Goal: Complete application form

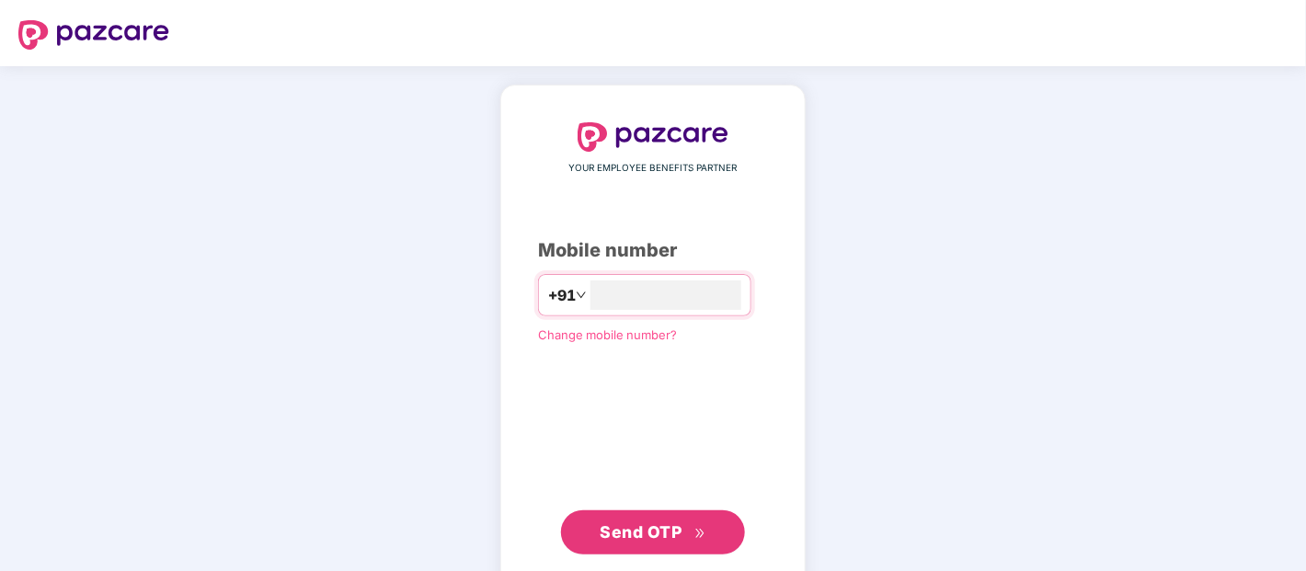
type input "**********"
click at [655, 521] on span "Send OTP" at bounding box center [642, 530] width 82 height 19
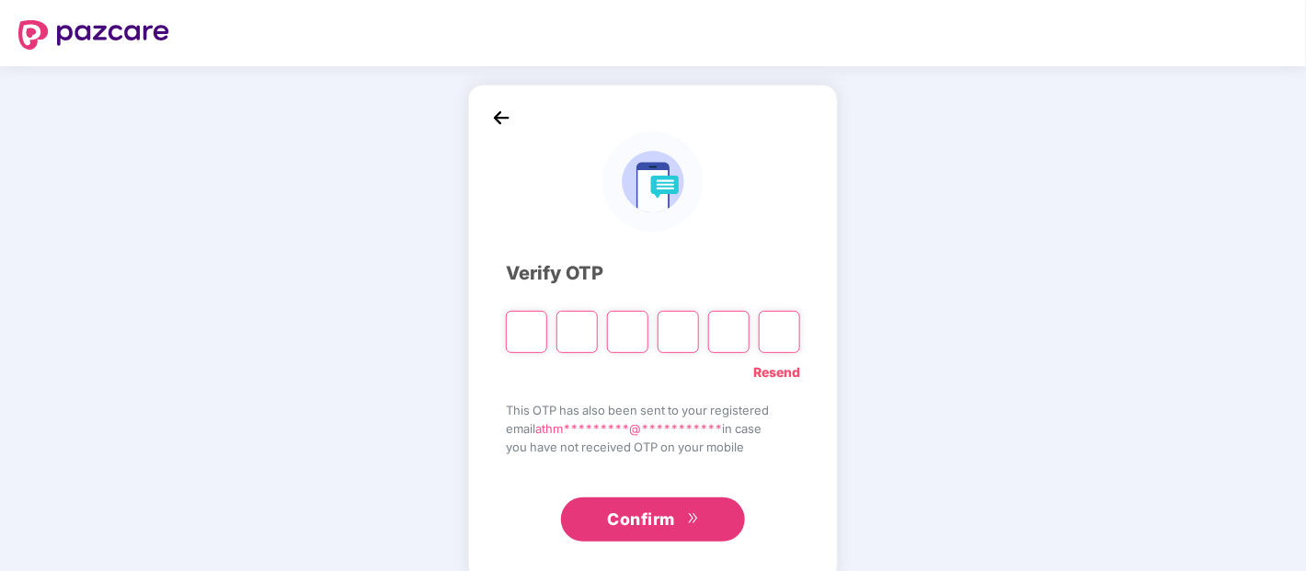
type input "*"
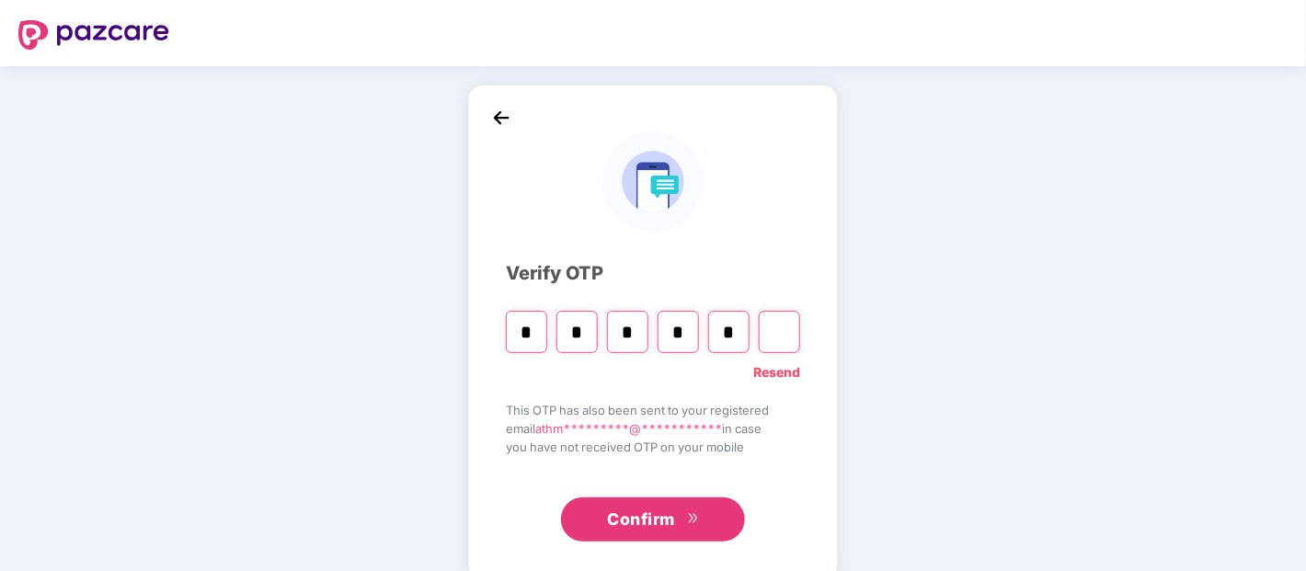
type input "*"
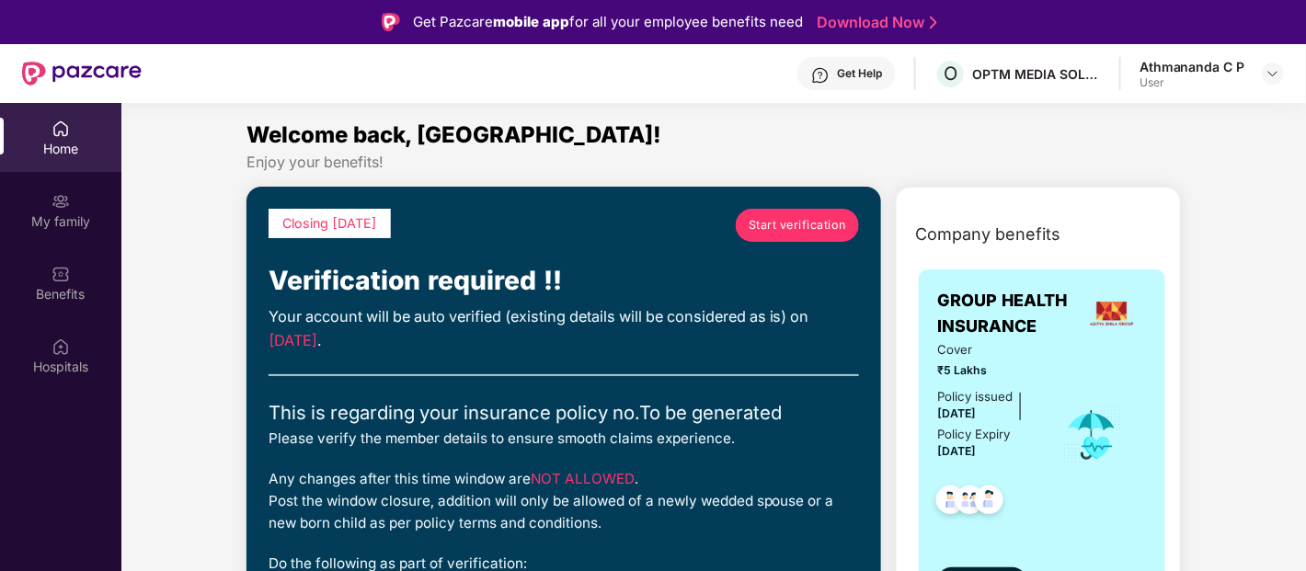
click at [785, 226] on span "Start verification" at bounding box center [797, 225] width 97 height 18
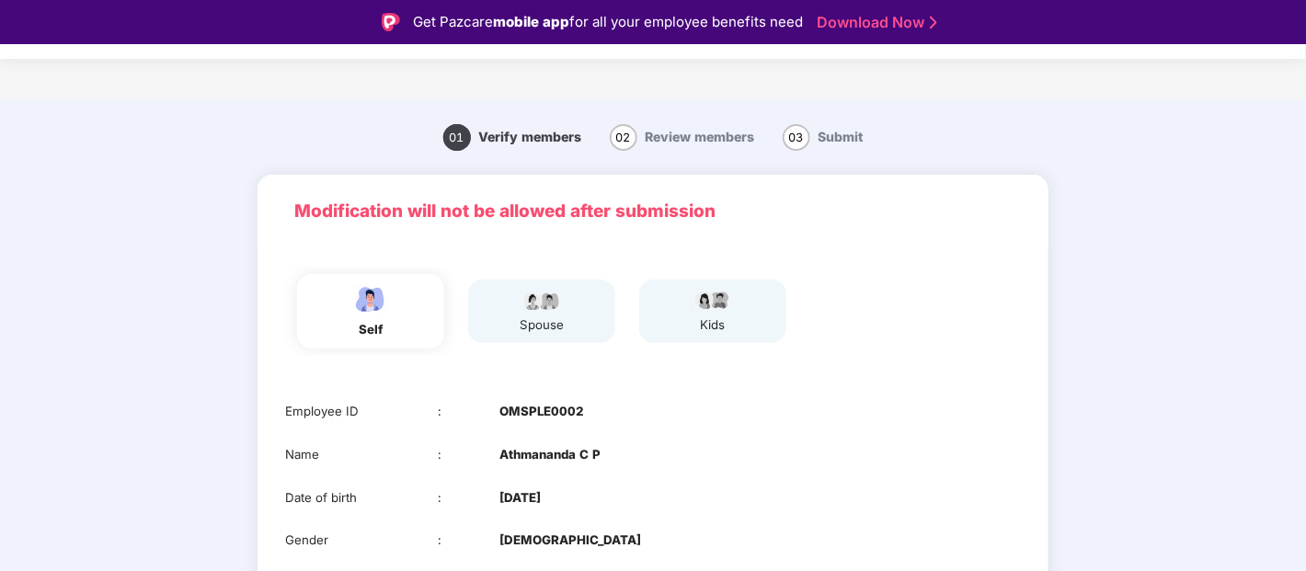
scroll to position [102, 0]
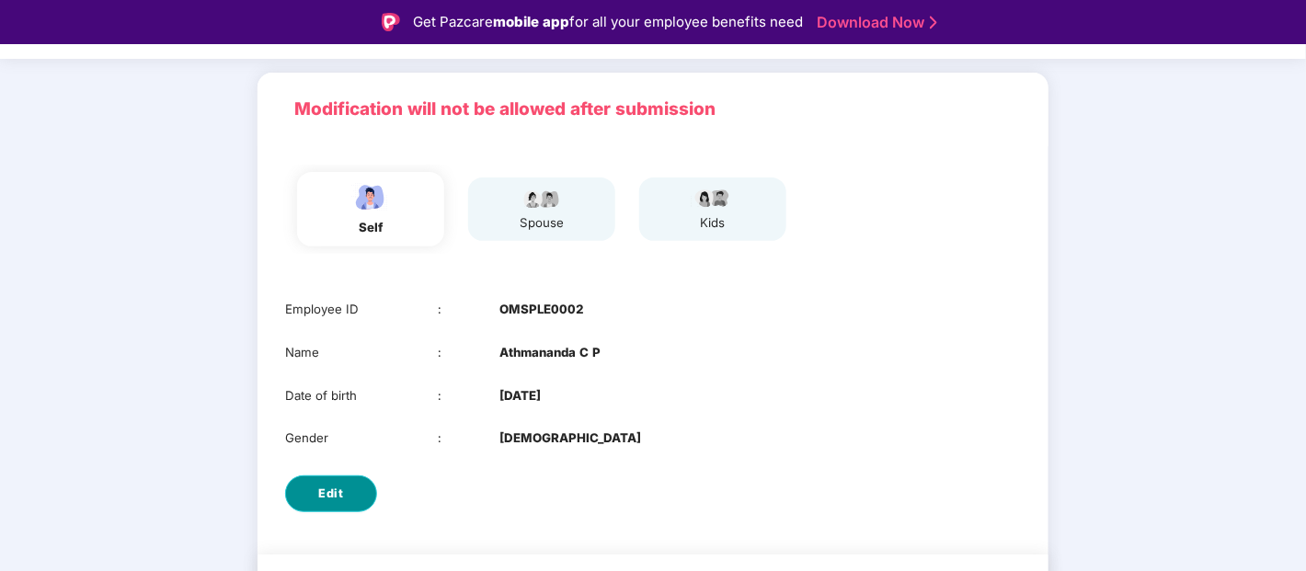
click at [336, 487] on span "Edit" at bounding box center [331, 494] width 25 height 18
select select "****"
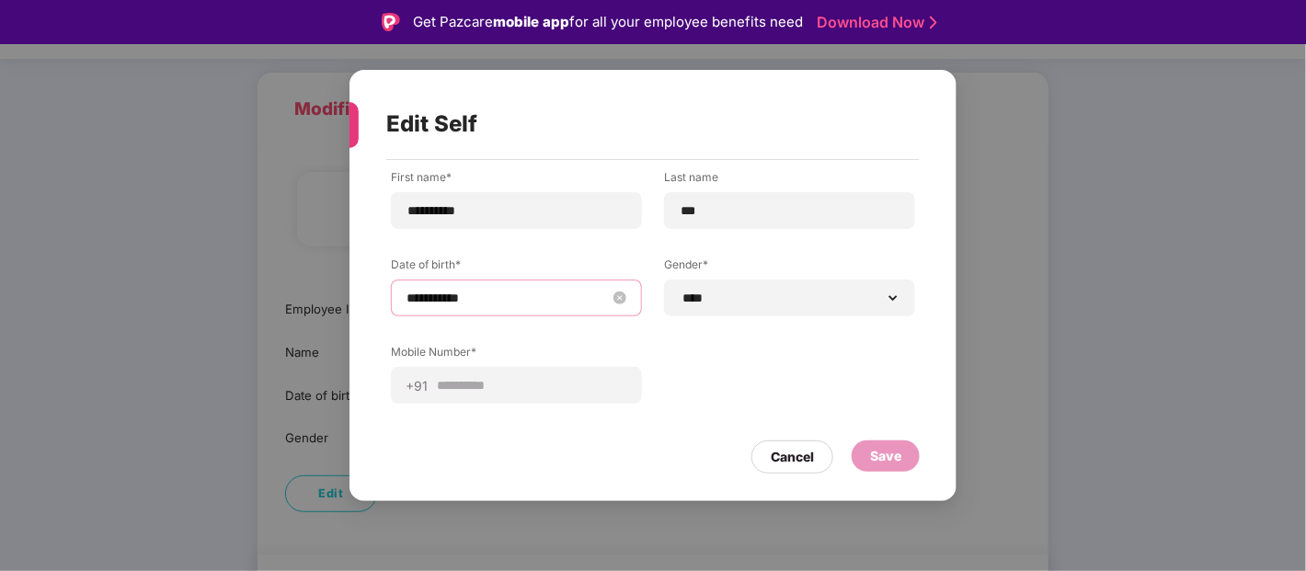
click at [451, 299] on input "**********" at bounding box center [507, 298] width 201 height 20
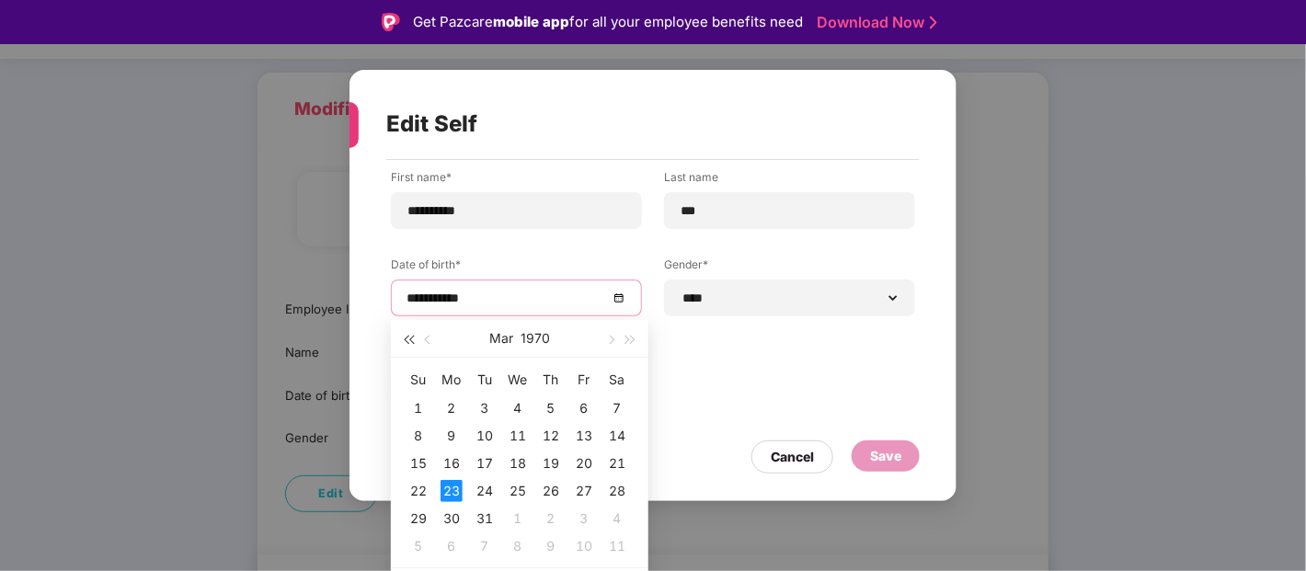
click at [406, 338] on span "button" at bounding box center [408, 340] width 9 height 9
click at [425, 338] on span "button" at bounding box center [429, 340] width 9 height 9
click at [634, 339] on span "button" at bounding box center [630, 340] width 9 height 9
type input "**********"
click at [453, 487] on div "23" at bounding box center [452, 491] width 22 height 22
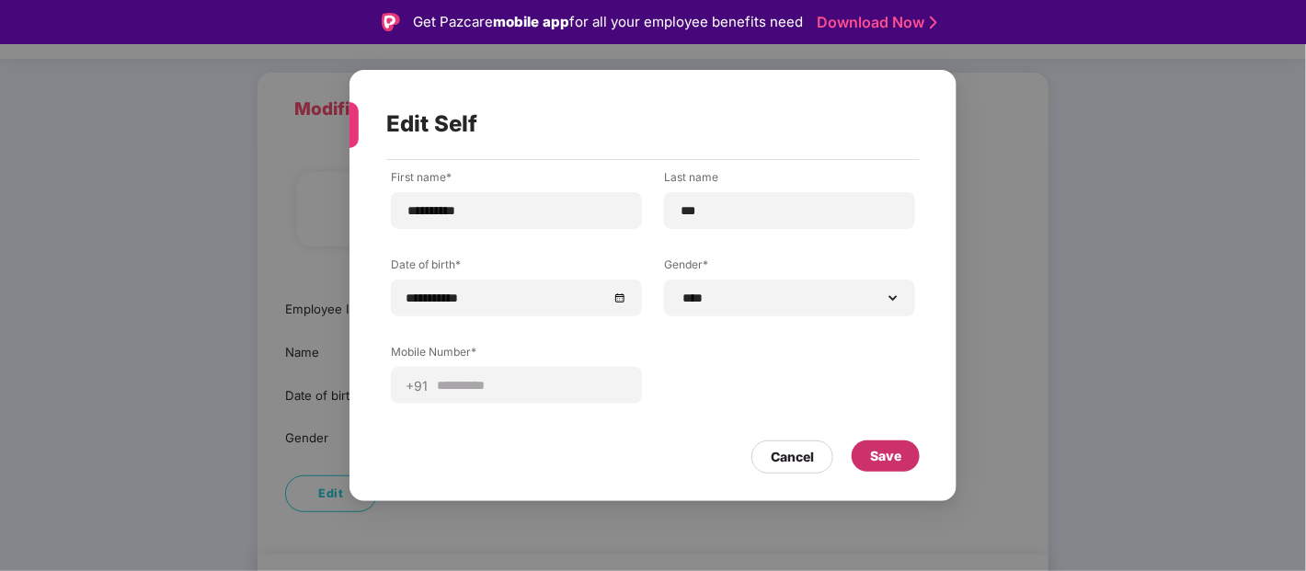
click at [903, 460] on div "Save" at bounding box center [886, 456] width 68 height 31
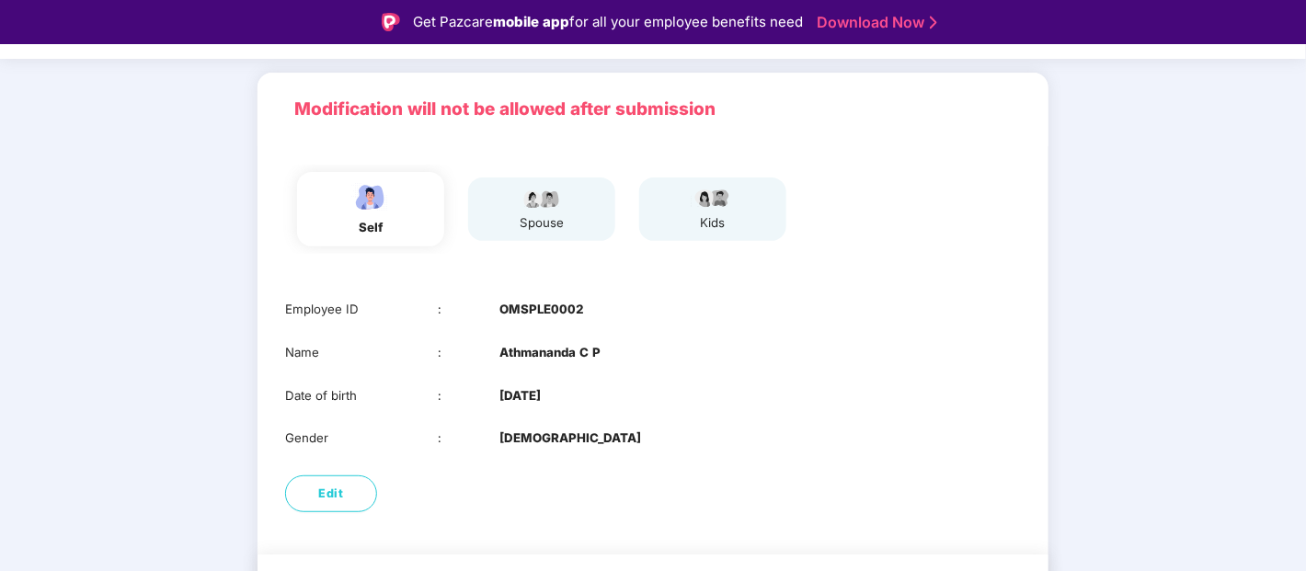
scroll to position [157, 0]
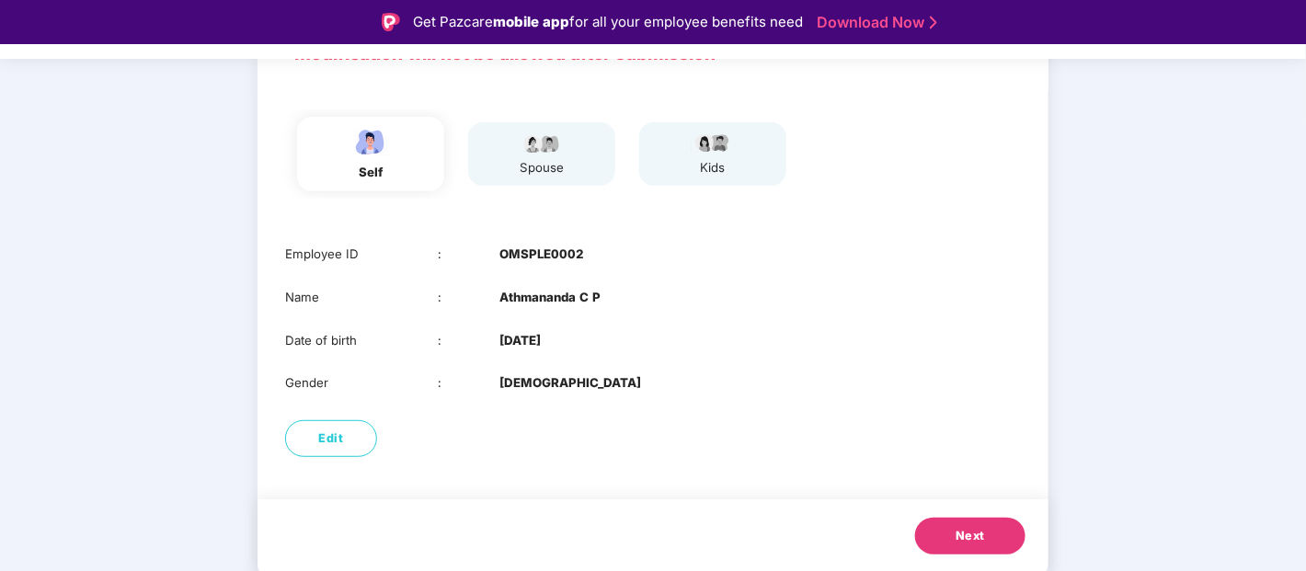
click at [950, 537] on button "Next" at bounding box center [970, 536] width 110 height 37
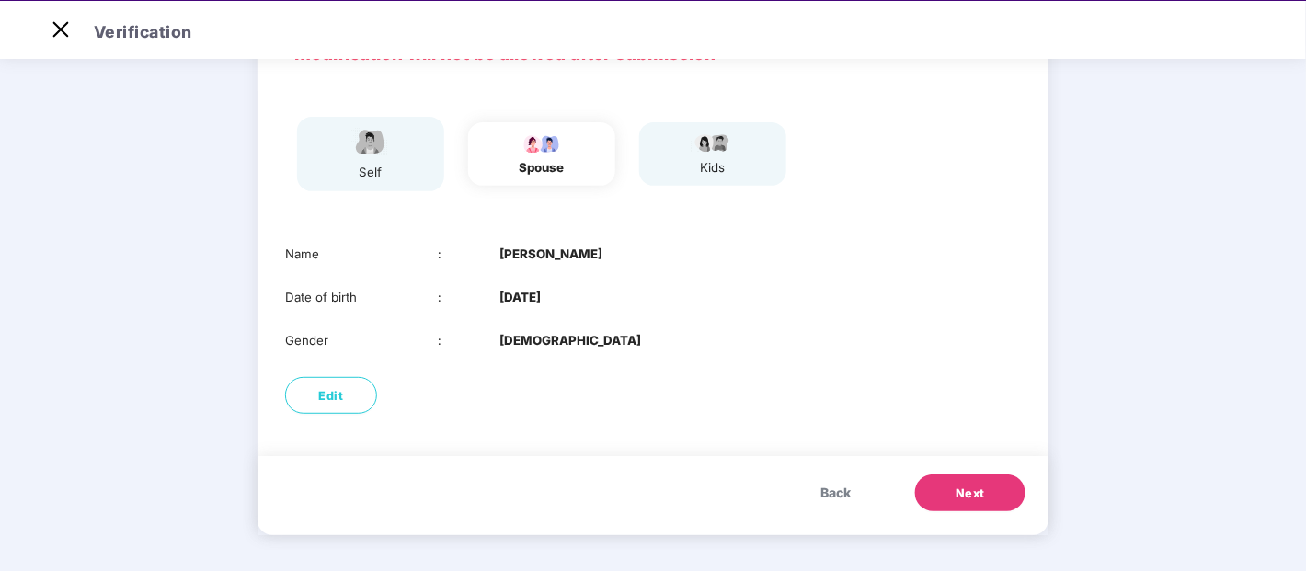
scroll to position [115, 0]
click at [966, 493] on span "Next" at bounding box center [970, 494] width 29 height 18
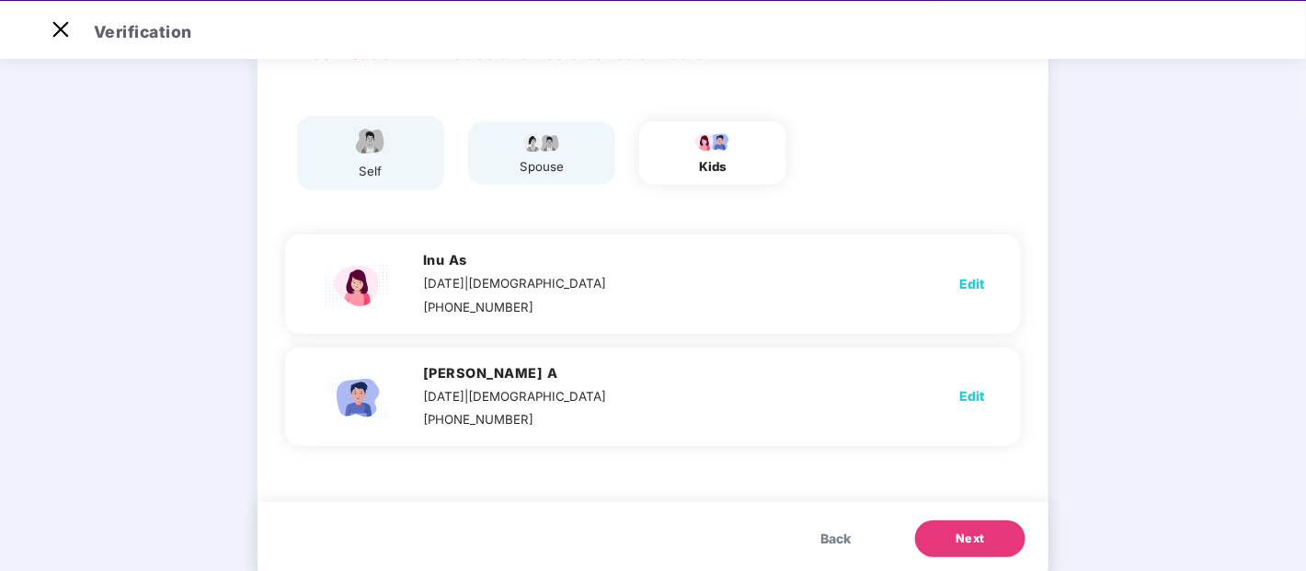
scroll to position [157, 0]
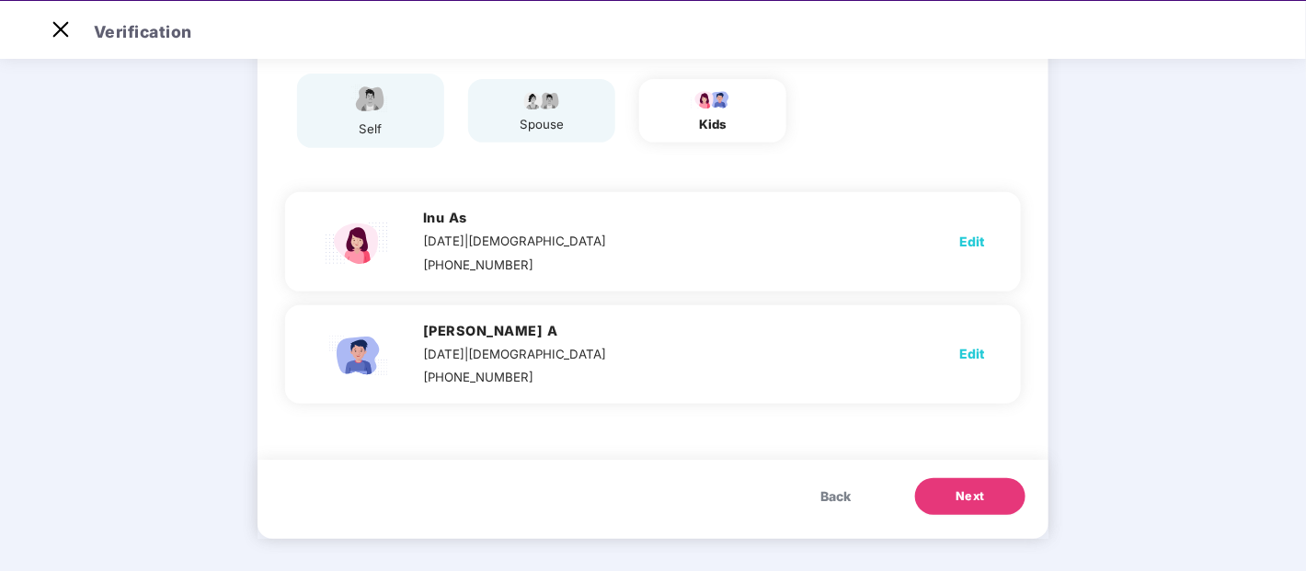
click at [966, 493] on span "Next" at bounding box center [970, 496] width 29 height 18
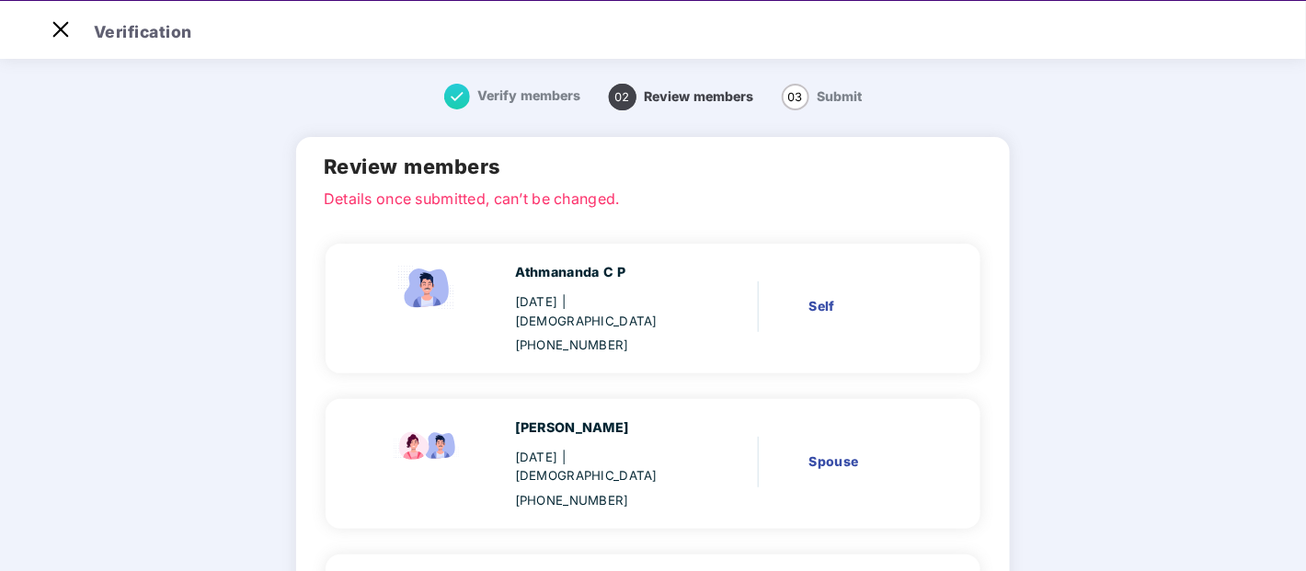
scroll to position [102, 0]
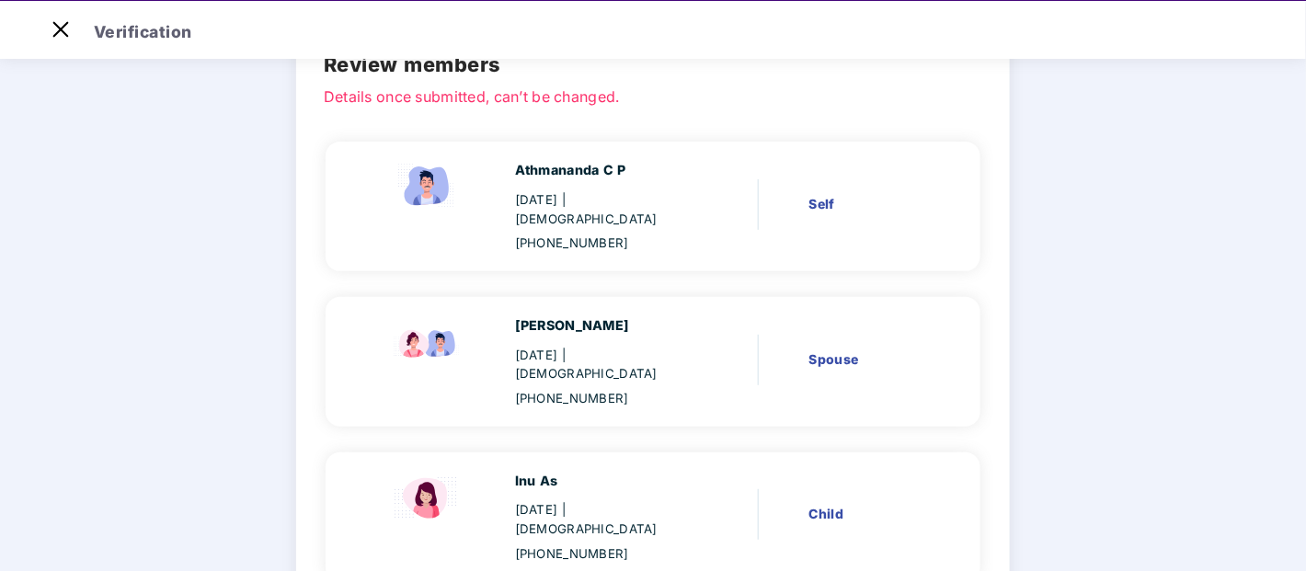
click at [1177, 322] on main "Verify members 02 Review members 03 Submit Review members Details once submitte…" at bounding box center [653, 423] width 1306 height 939
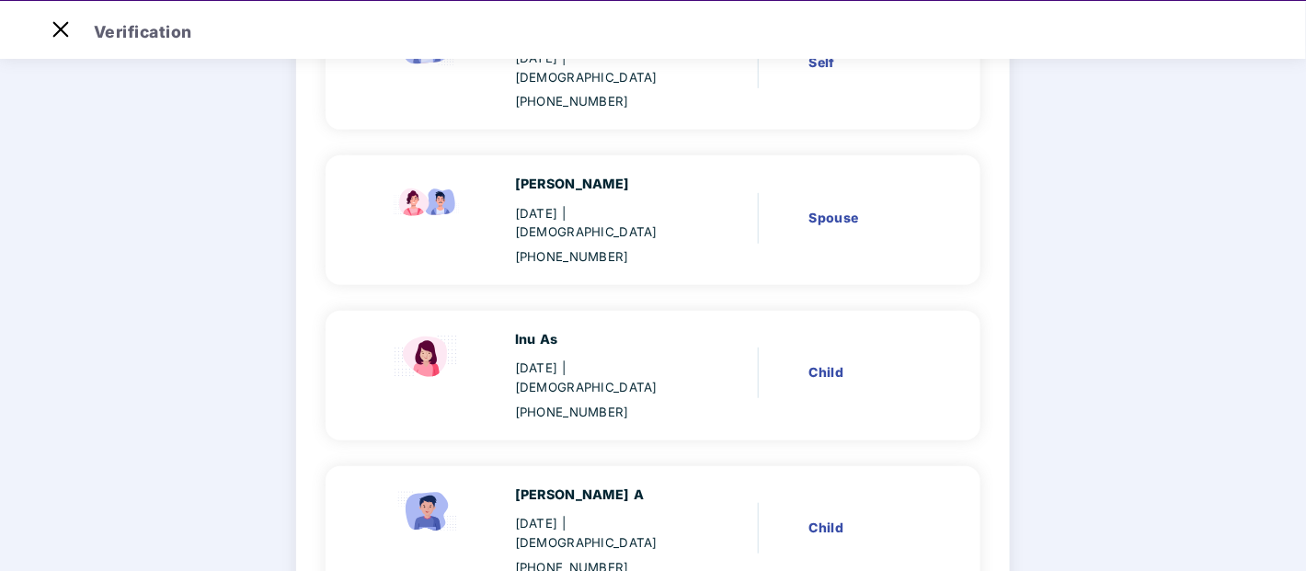
scroll to position [346, 0]
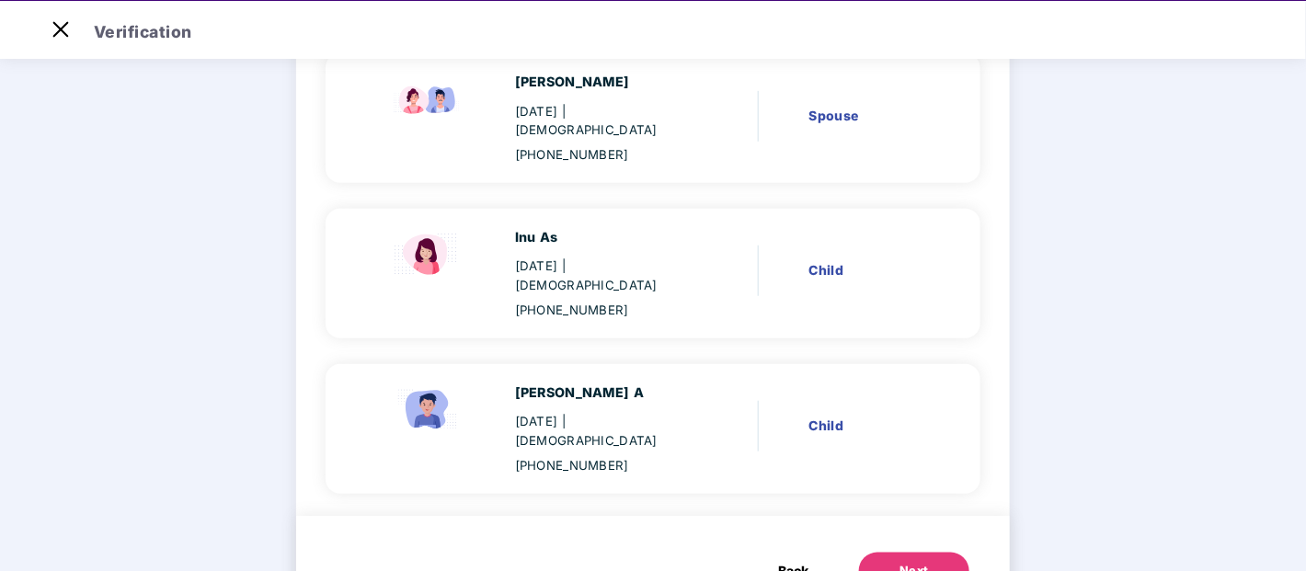
click at [900, 562] on div "Next" at bounding box center [914, 571] width 29 height 18
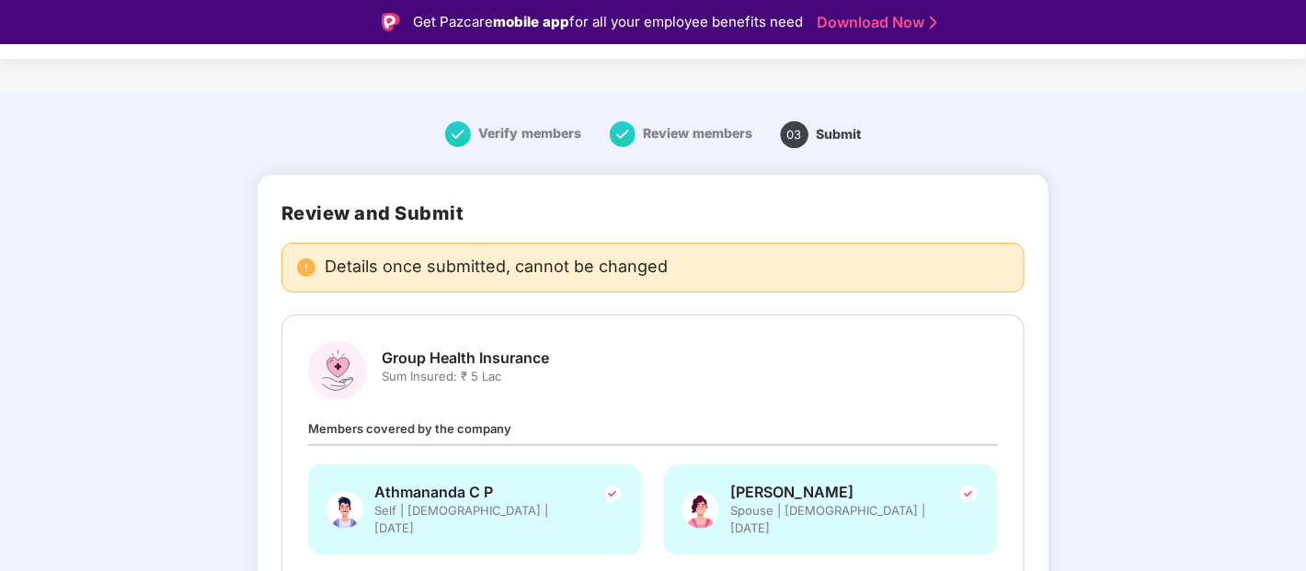
scroll to position [210, 0]
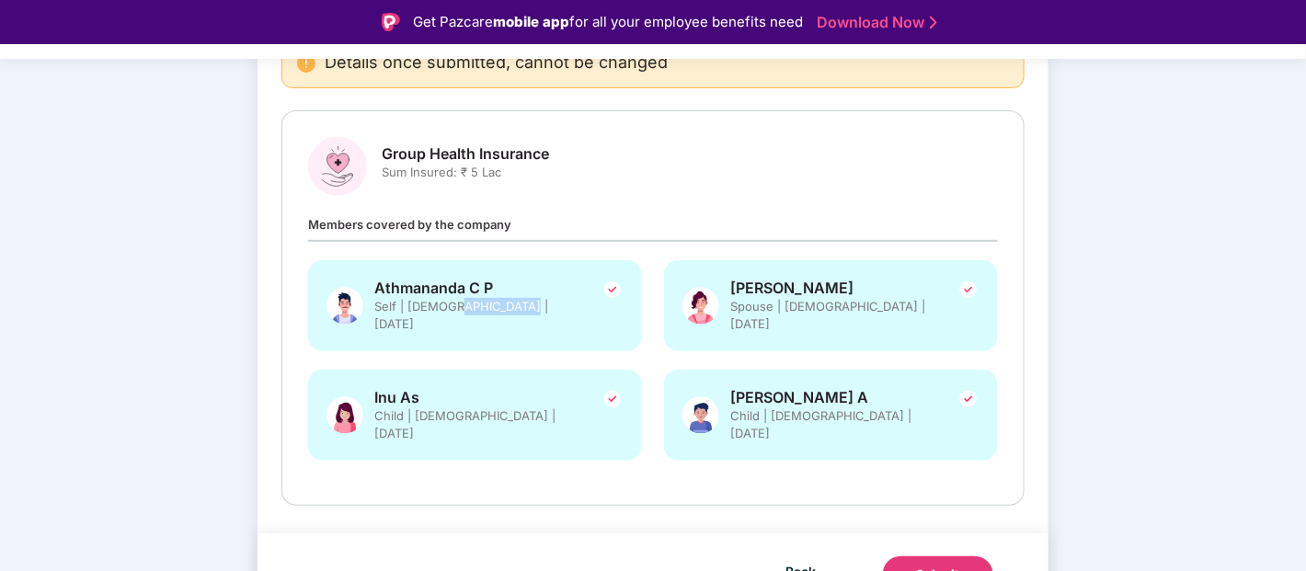
drag, startPoint x: 443, startPoint y: 307, endPoint x: 511, endPoint y: 306, distance: 68.1
click at [511, 306] on div "Athmananda C P Self | Male | 23 Feb 1970" at bounding box center [475, 305] width 334 height 91
drag, startPoint x: 460, startPoint y: 398, endPoint x: 558, endPoint y: 396, distance: 98.5
click at [558, 396] on div "Inu As Child | Female | 23 Apr 2012" at bounding box center [475, 415] width 334 height 91
drag, startPoint x: 831, startPoint y: 300, endPoint x: 907, endPoint y: 308, distance: 76.8
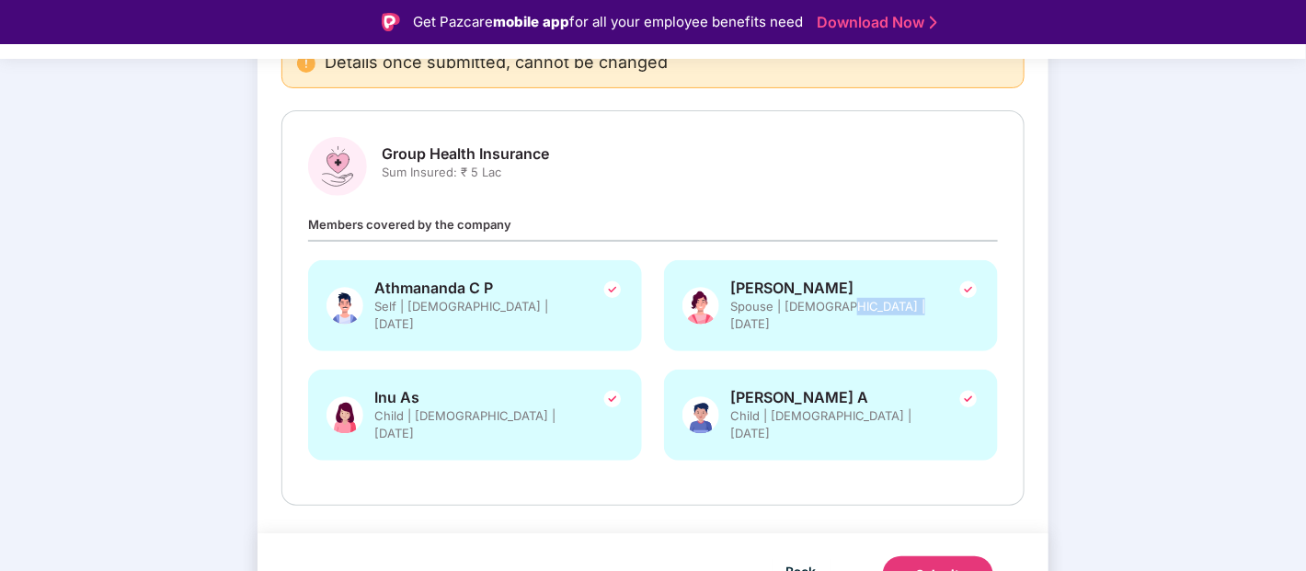
click at [907, 308] on div "Sushma Jp Spouse | Female | 25 Jan 1980" at bounding box center [831, 305] width 334 height 91
drag, startPoint x: 807, startPoint y: 401, endPoint x: 877, endPoint y: 396, distance: 71.0
click at [877, 407] on span "Child | Male | 24 Mar 2007" at bounding box center [831, 424] width 202 height 35
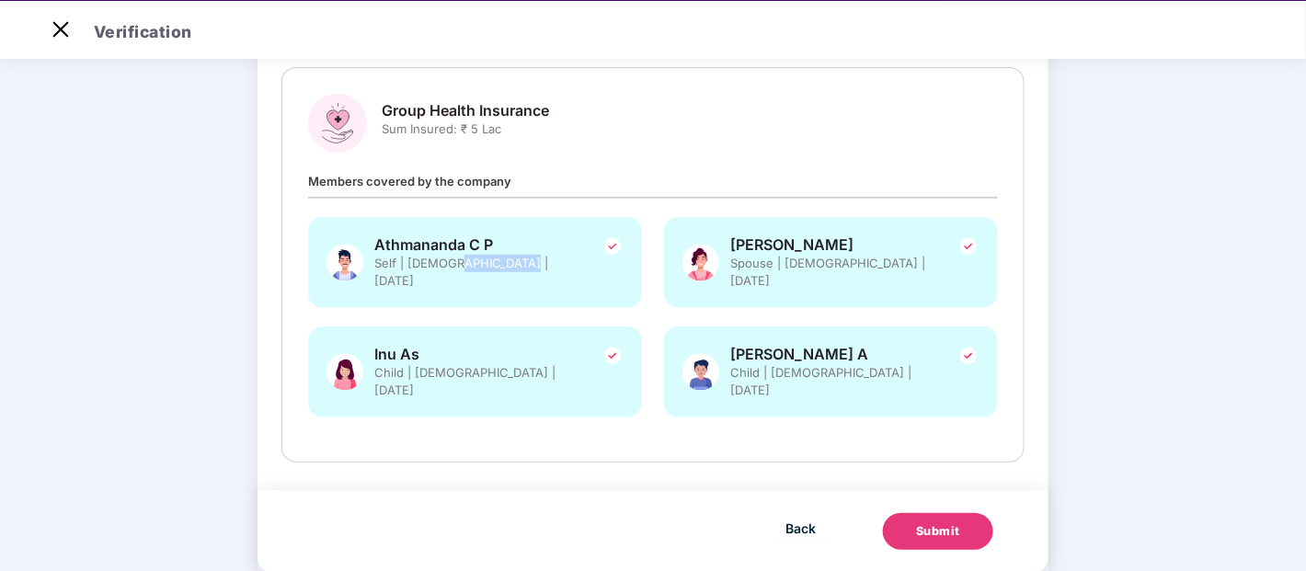
drag, startPoint x: 443, startPoint y: 260, endPoint x: 512, endPoint y: 261, distance: 69.0
click at [512, 261] on div "Athmananda C P Self | Male | 23 Feb 1970" at bounding box center [475, 262] width 334 height 91
drag, startPoint x: 463, startPoint y: 351, endPoint x: 532, endPoint y: 356, distance: 69.1
click at [532, 356] on div "Inu As Child | Female | 23 Apr 2012" at bounding box center [475, 372] width 334 height 91
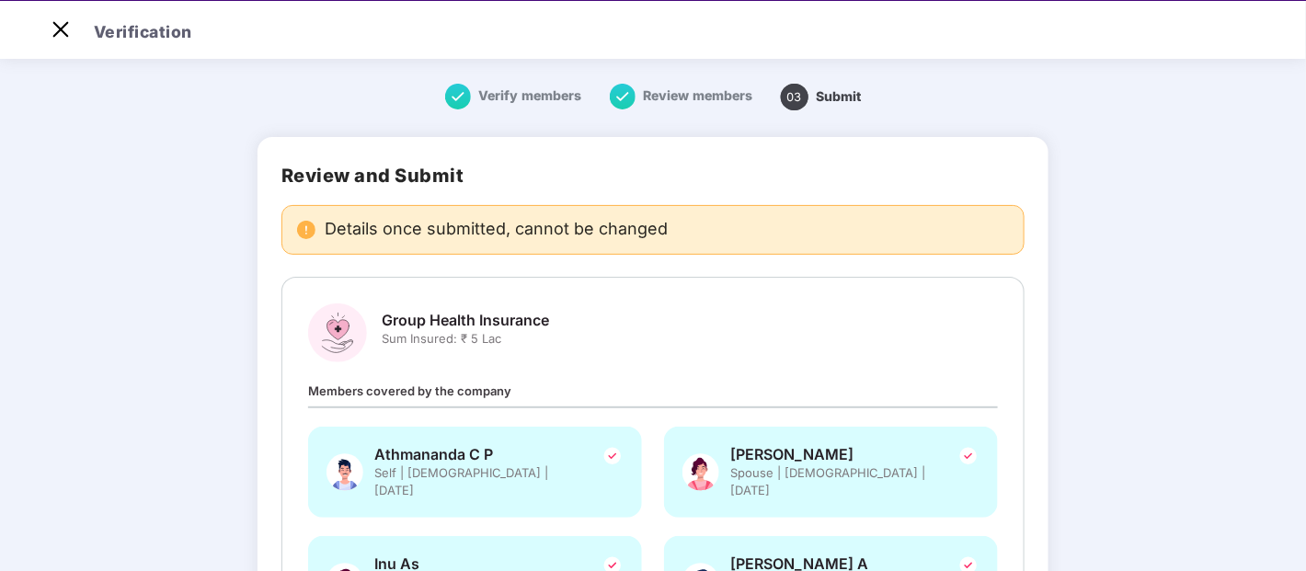
scroll to position [204, 0]
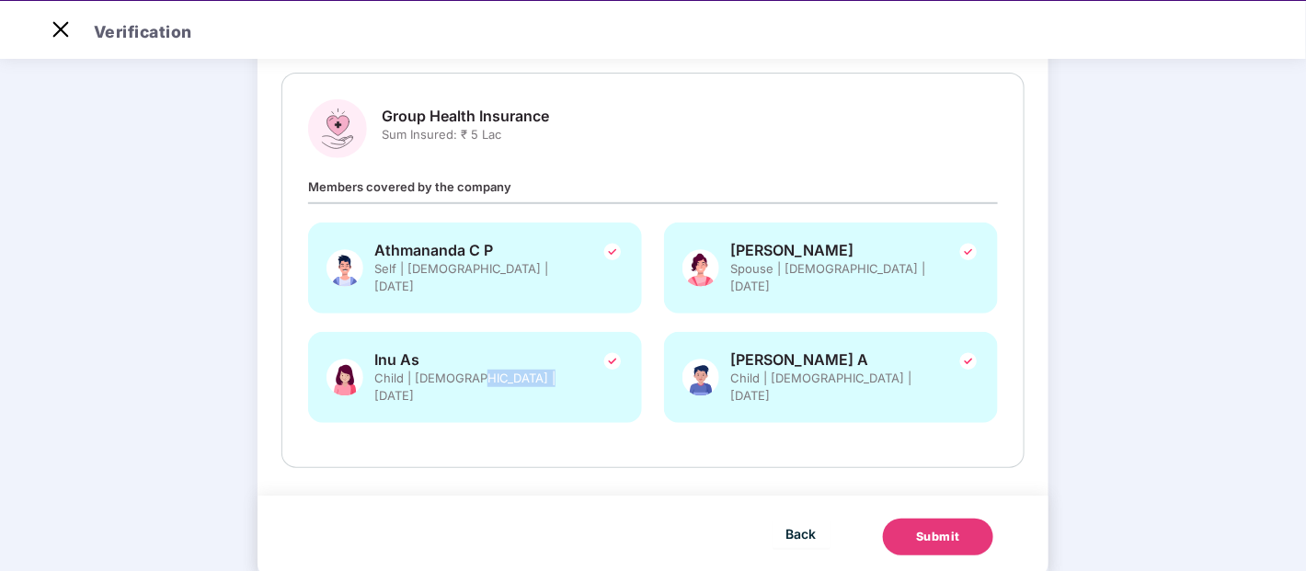
click at [925, 528] on div "Submit" at bounding box center [938, 537] width 44 height 18
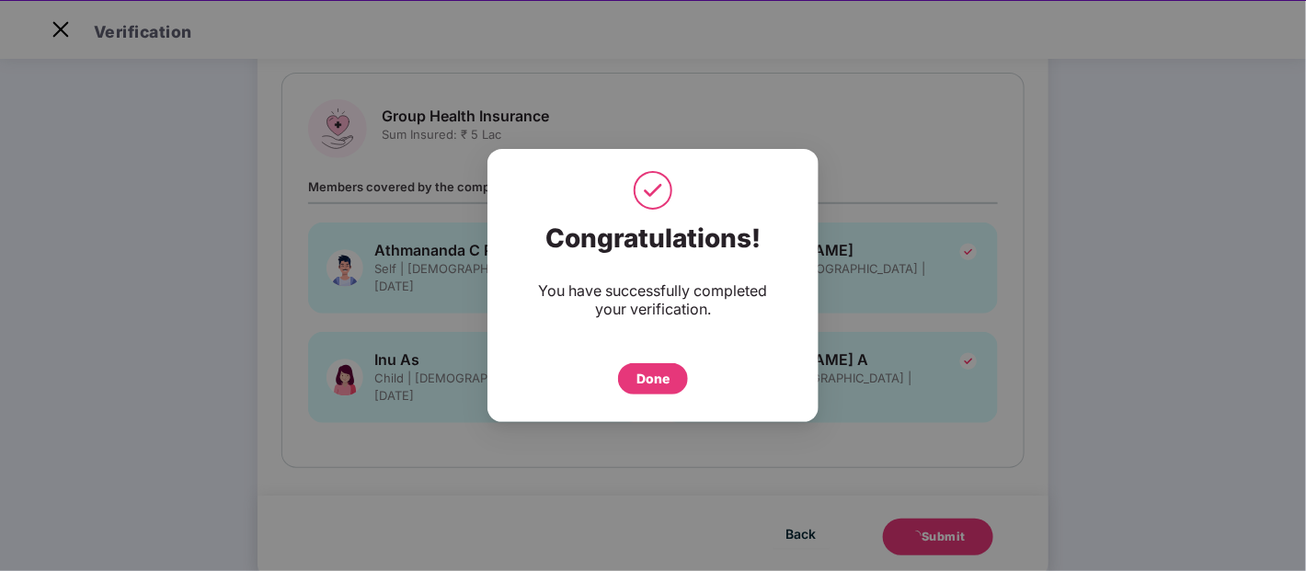
click at [650, 376] on div "Done" at bounding box center [653, 379] width 33 height 20
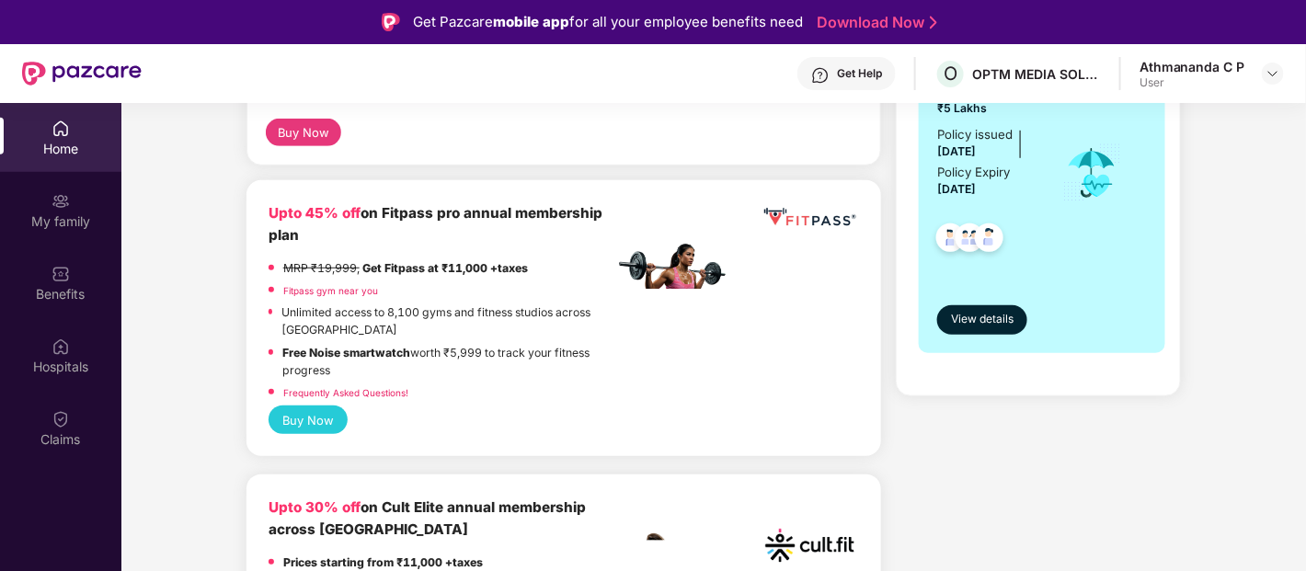
scroll to position [102, 0]
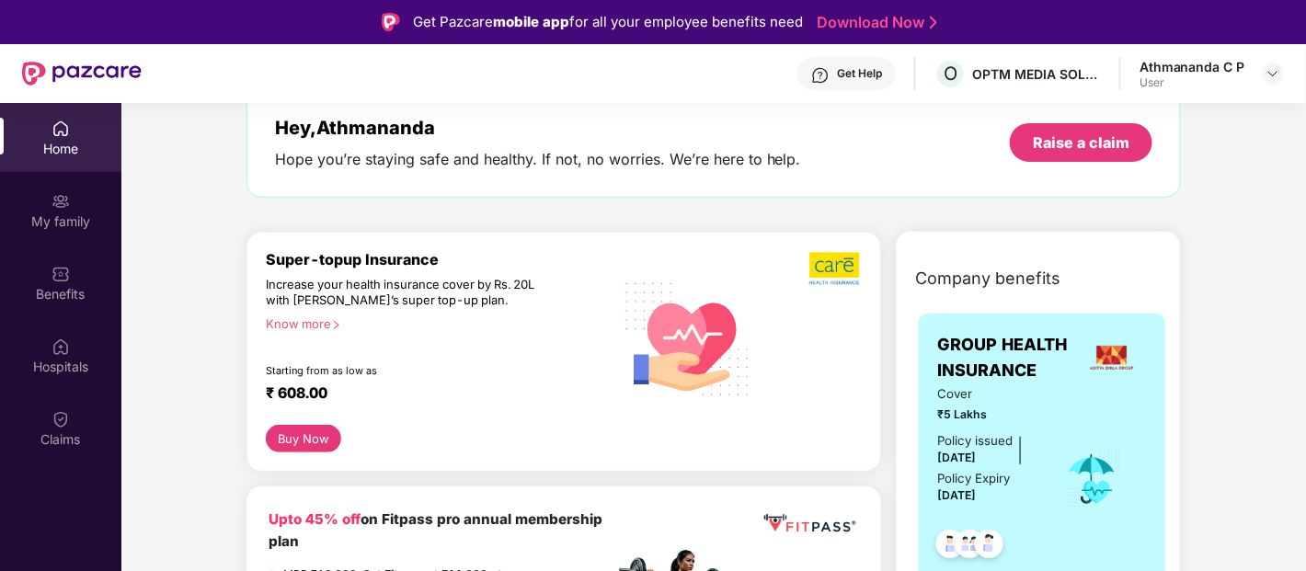
click at [297, 317] on div "Know more" at bounding box center [434, 322] width 337 height 13
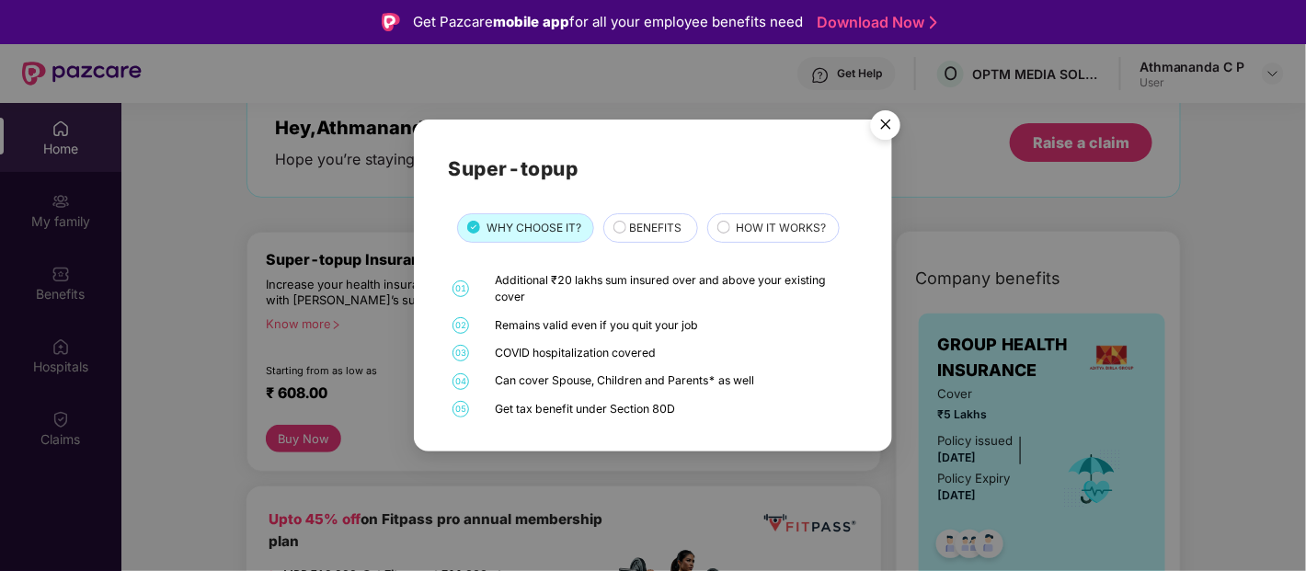
click at [663, 234] on span "BENEFITS" at bounding box center [655, 228] width 52 height 17
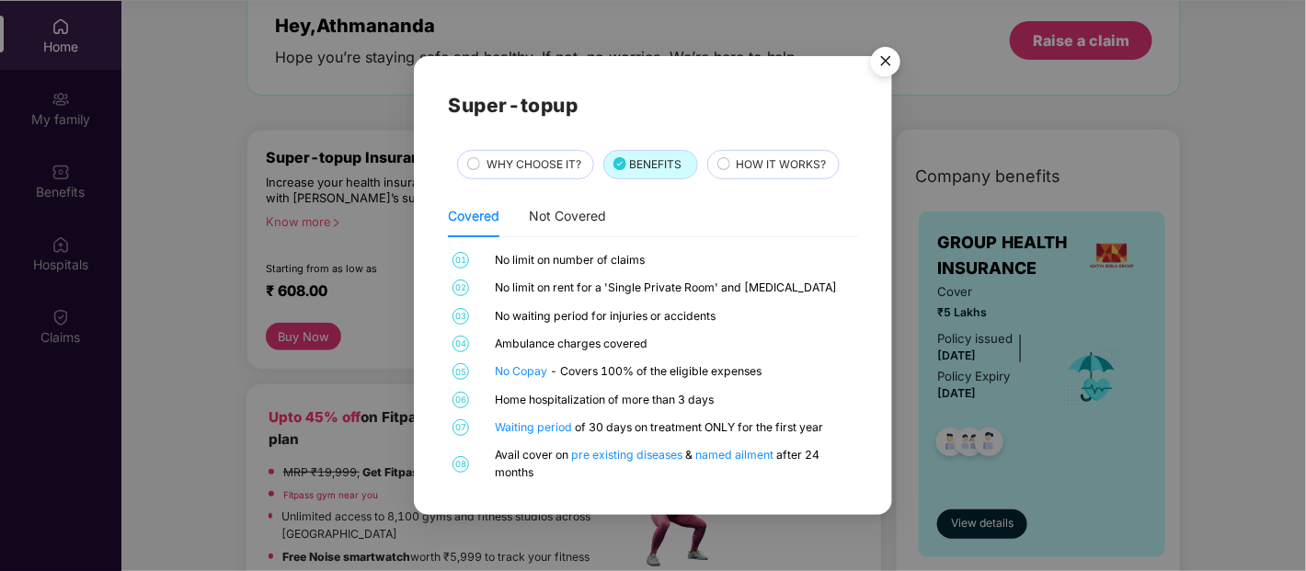
click at [763, 166] on span "HOW IT WORKS?" at bounding box center [781, 164] width 90 height 17
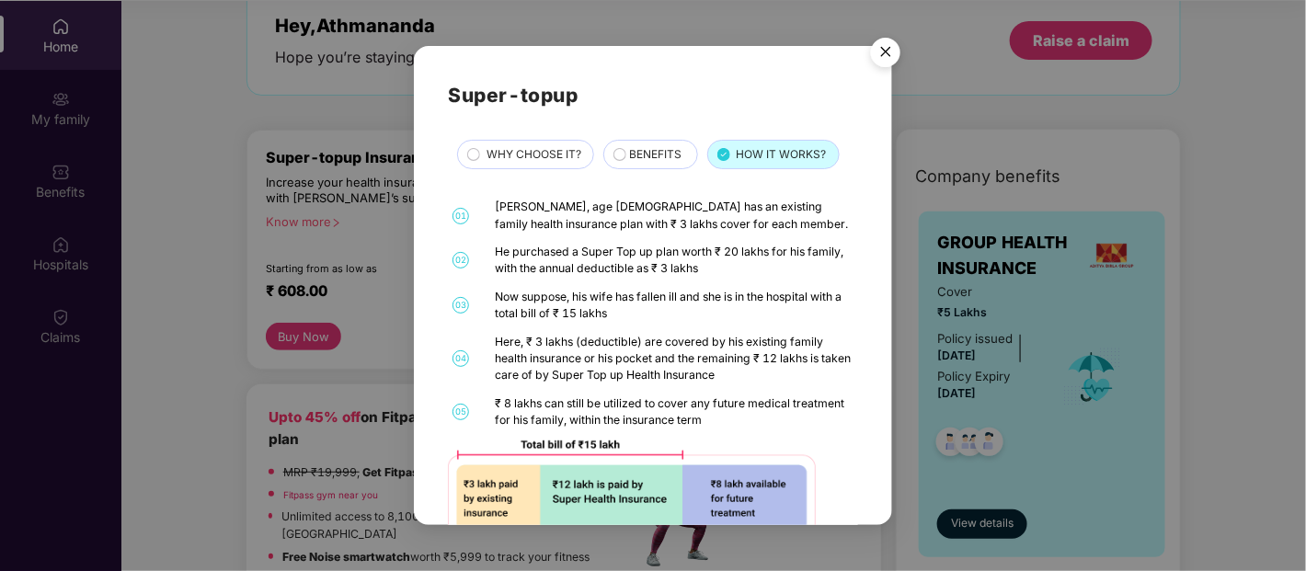
click at [893, 52] on img "Close" at bounding box center [886, 55] width 52 height 52
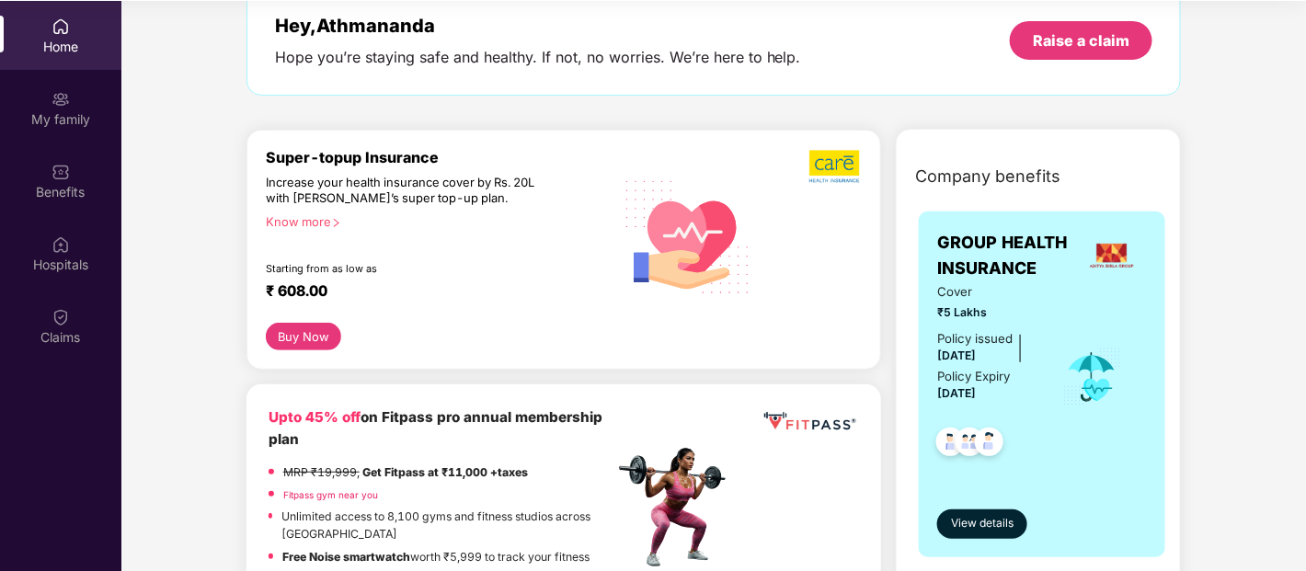
click at [282, 338] on button "Buy Now" at bounding box center [303, 336] width 75 height 27
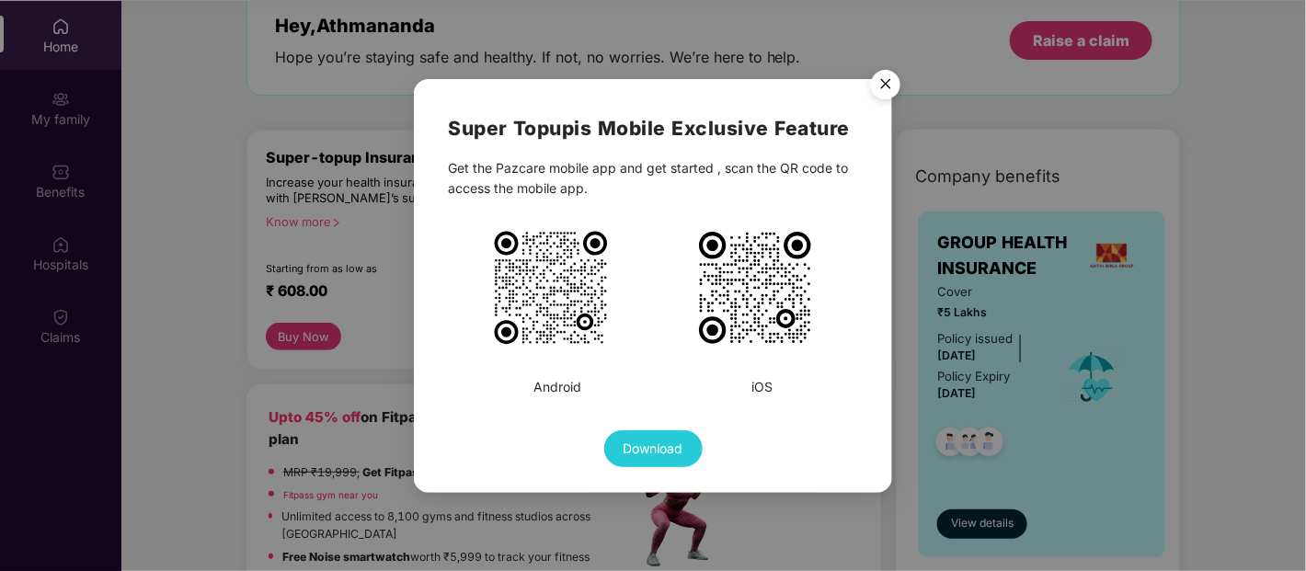
scroll to position [103, 0]
click at [889, 78] on img "Close" at bounding box center [886, 88] width 52 height 52
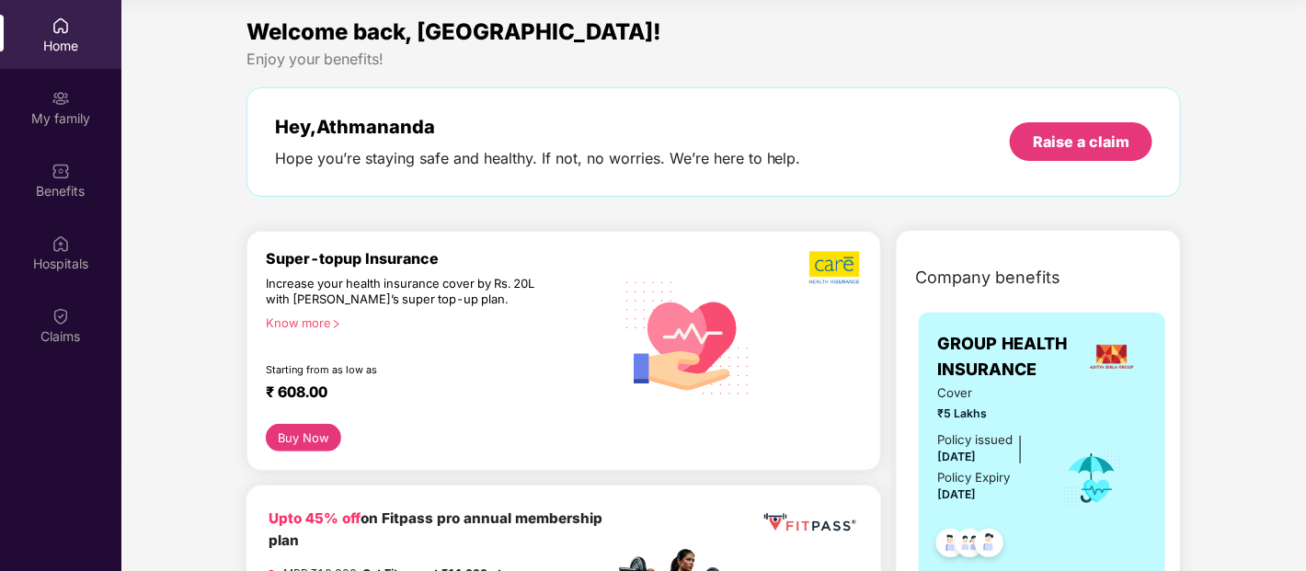
scroll to position [0, 0]
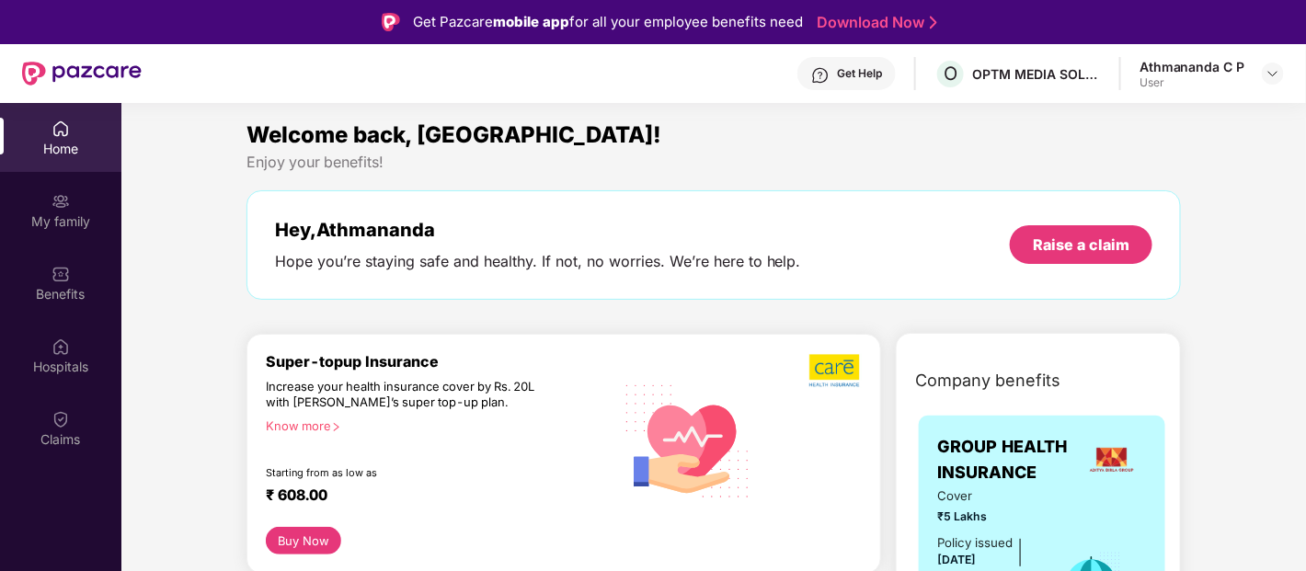
click at [61, 143] on div "Home" at bounding box center [60, 149] width 121 height 18
